Goal: Share content

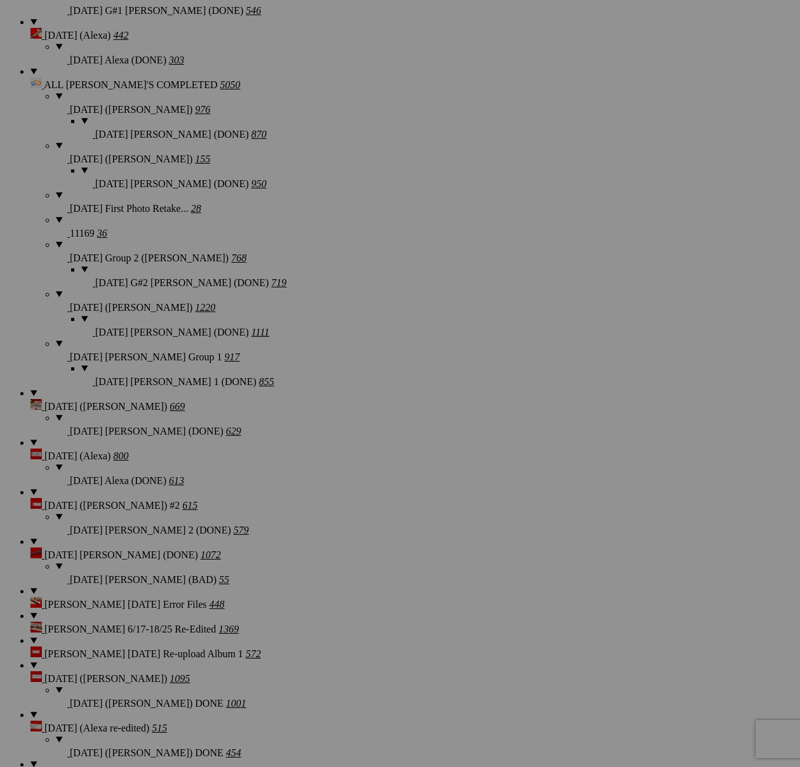
scroll to position [2522, 0]
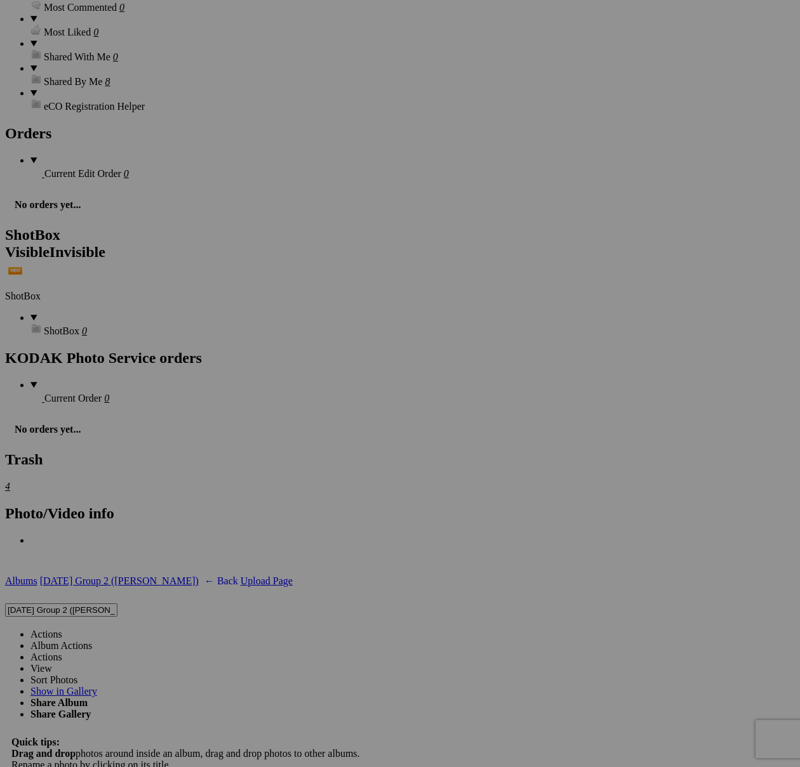
scroll to position [3768, 0]
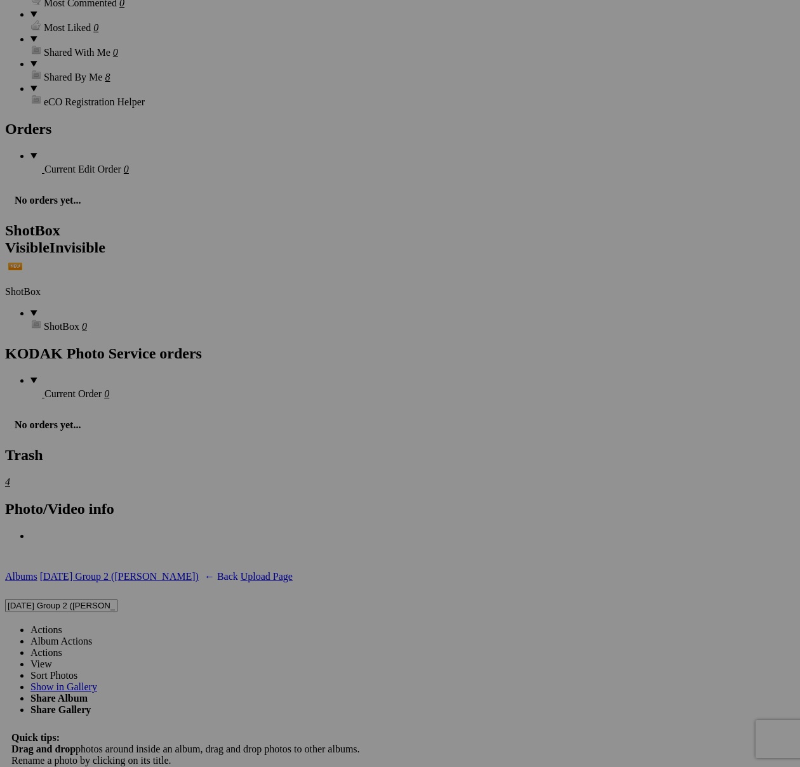
click at [62, 624] on link "Actions" at bounding box center [46, 629] width 32 height 11
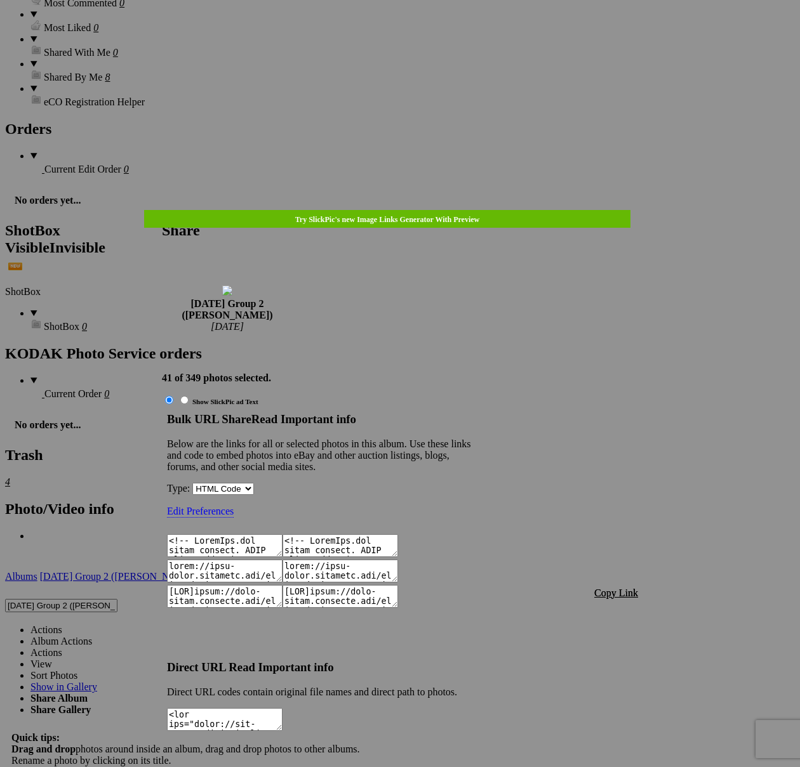
click at [610, 588] on span "Copy Link" at bounding box center [616, 593] width 44 height 11
click at [408, 44] on div at bounding box center [400, 383] width 800 height 767
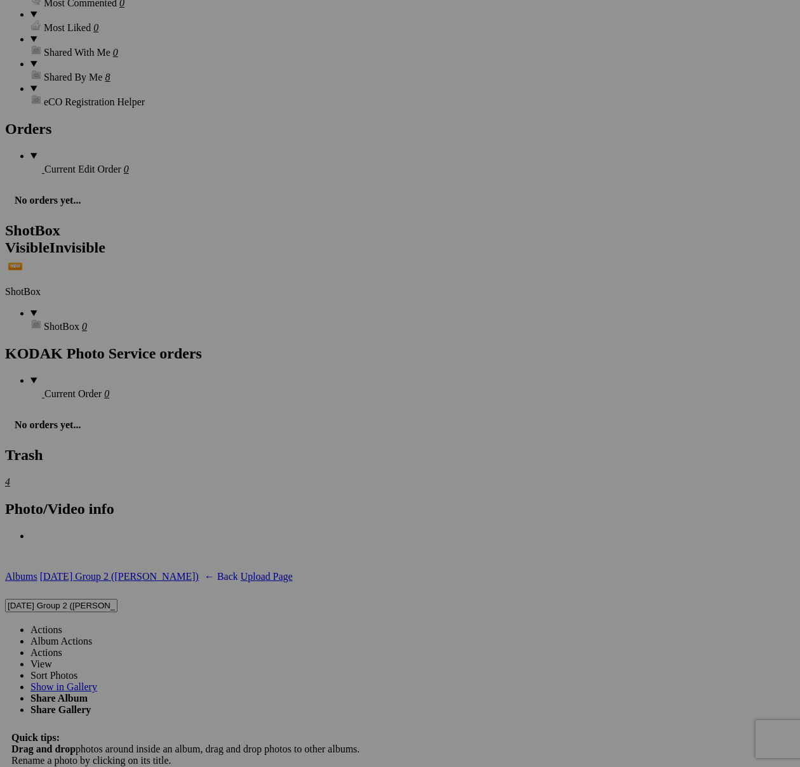
click at [62, 624] on link "Actions" at bounding box center [46, 629] width 32 height 11
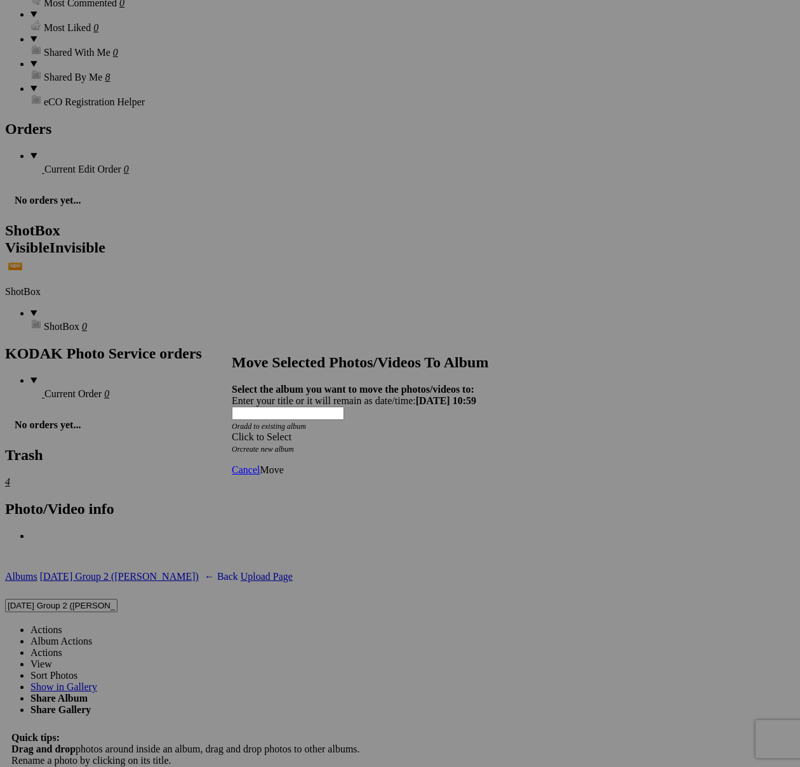
click at [471, 431] on div "Click to Select" at bounding box center [400, 436] width 336 height 11
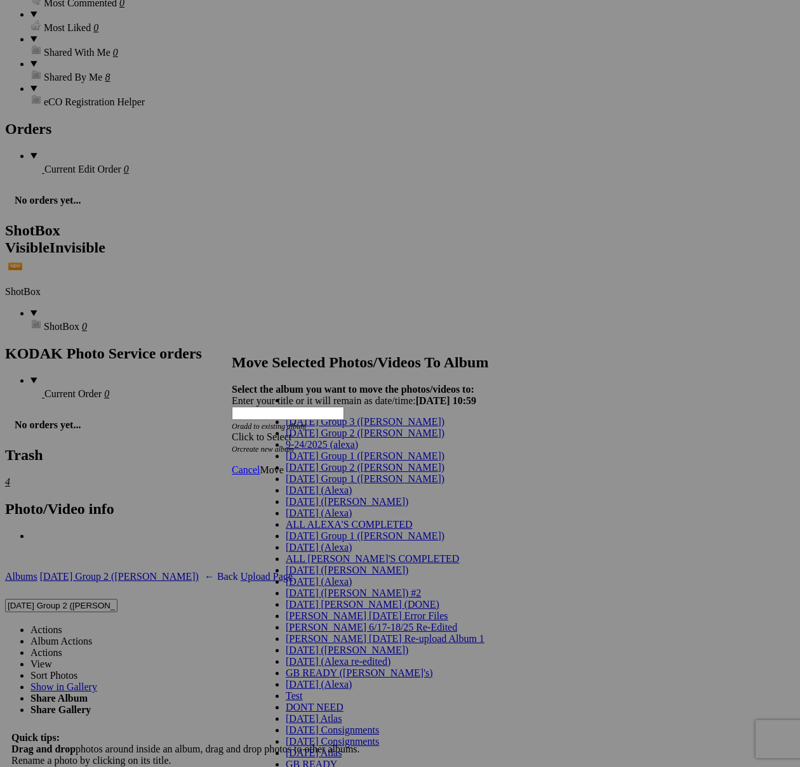
click at [335, 473] on span "[DATE] Group 2 ([PERSON_NAME])" at bounding box center [365, 467] width 159 height 11
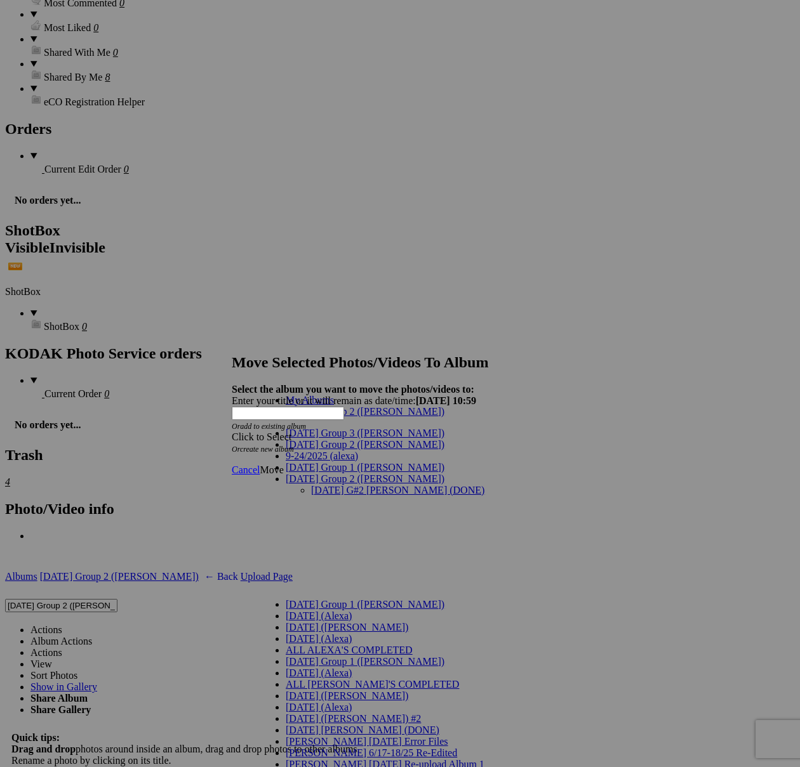
click at [317, 485] on ul "[DATE] G#2 [PERSON_NAME] (DONE)" at bounding box center [409, 542] width 247 height 114
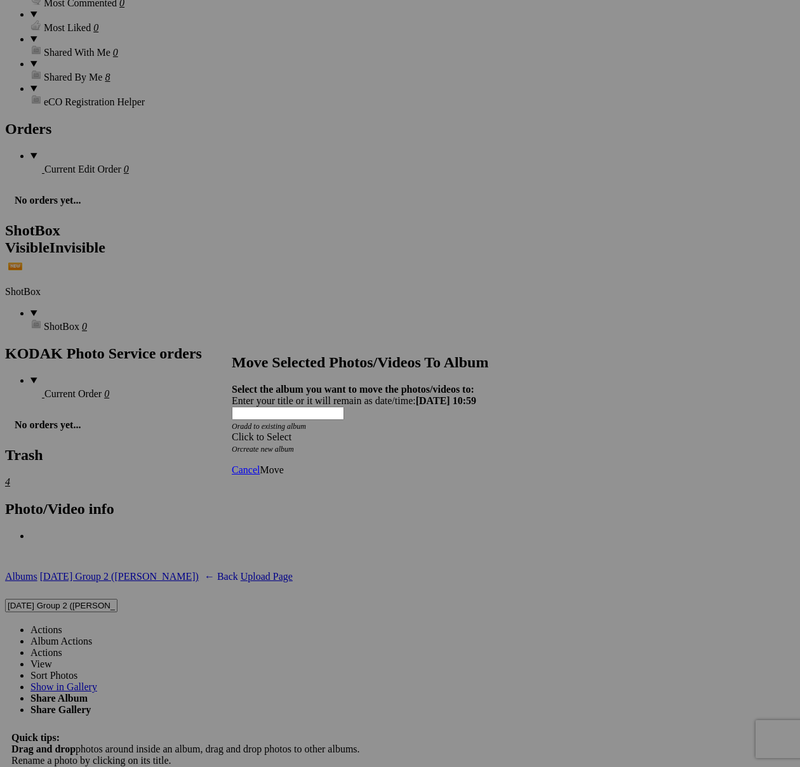
click at [317, 464] on div "Cancel Move" at bounding box center [400, 469] width 336 height 11
click at [334, 431] on div "Click to Select" at bounding box center [400, 436] width 336 height 11
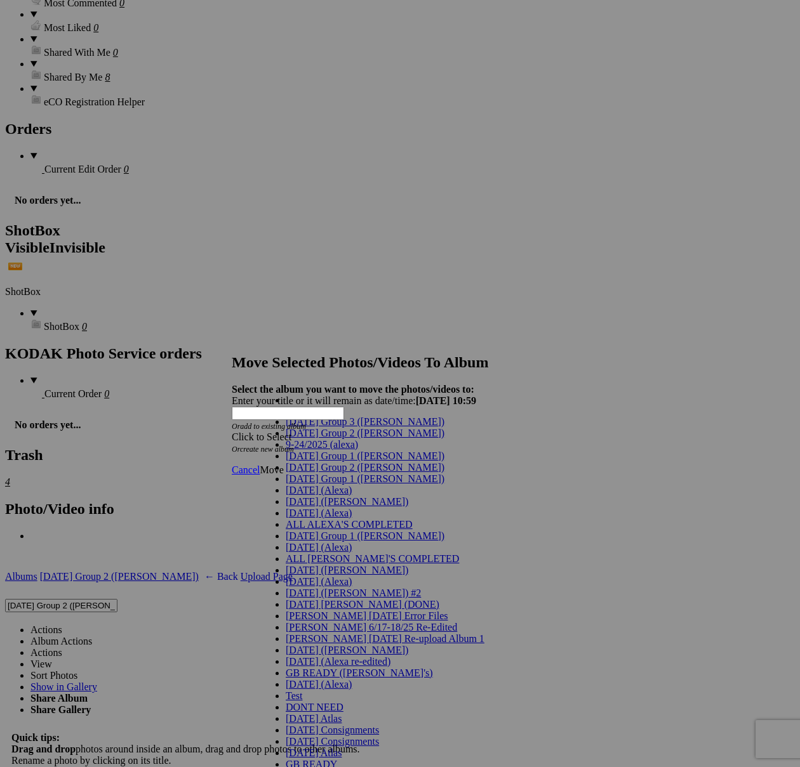
click at [316, 473] on span "[DATE] Group 2 ([PERSON_NAME])" at bounding box center [365, 467] width 159 height 11
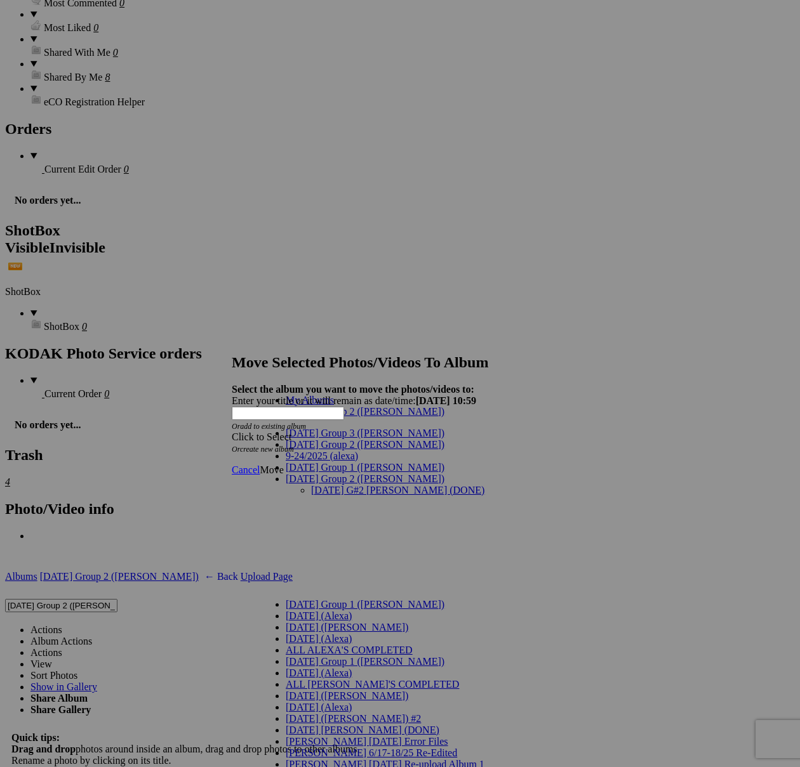
click at [322, 485] on link "[DATE] G#2 [PERSON_NAME] (DONE)" at bounding box center [397, 490] width 173 height 11
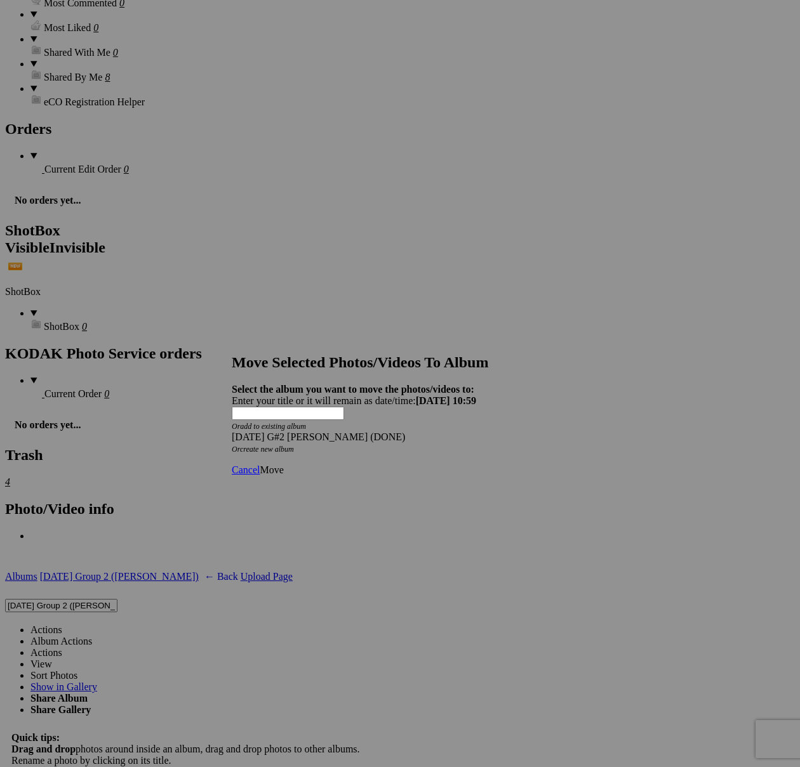
click at [283, 464] on span "Move" at bounding box center [271, 469] width 23 height 11
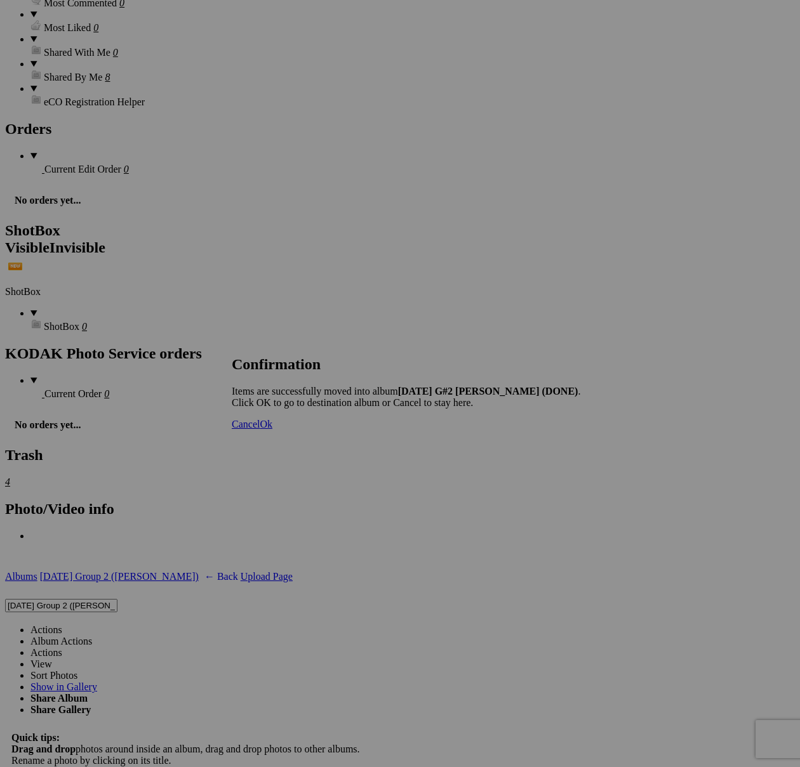
click at [260, 430] on link "Cancel" at bounding box center [246, 424] width 28 height 11
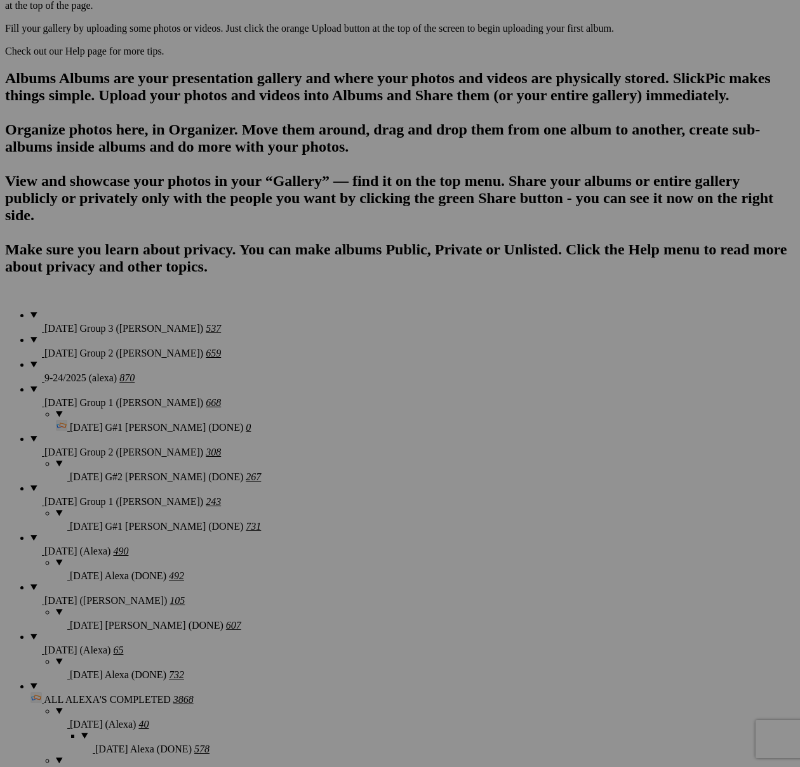
scroll to position [775, 0]
